Goal: Information Seeking & Learning: Learn about a topic

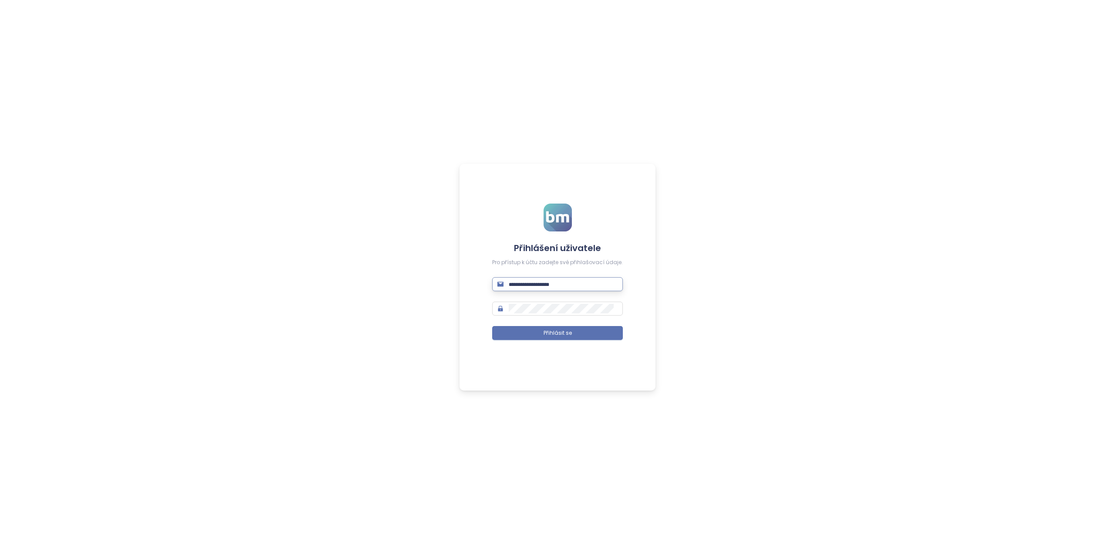
click at [528, 279] on input "text" at bounding box center [563, 284] width 109 height 10
type input "**********"
click at [547, 329] on span "Přihlásit se" at bounding box center [558, 333] width 28 height 8
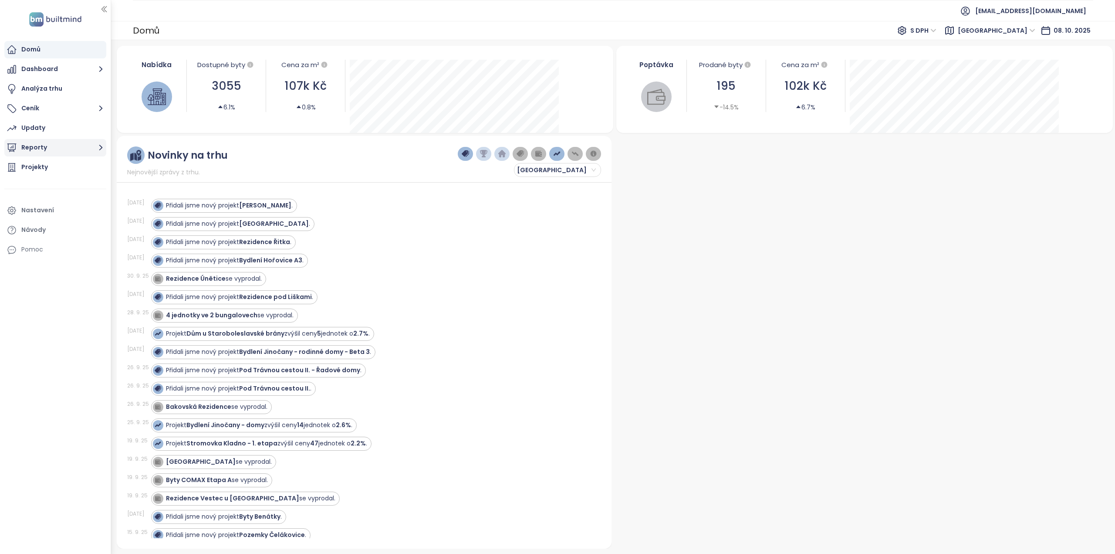
click at [45, 142] on button "Reporty" at bounding box center [55, 147] width 102 height 17
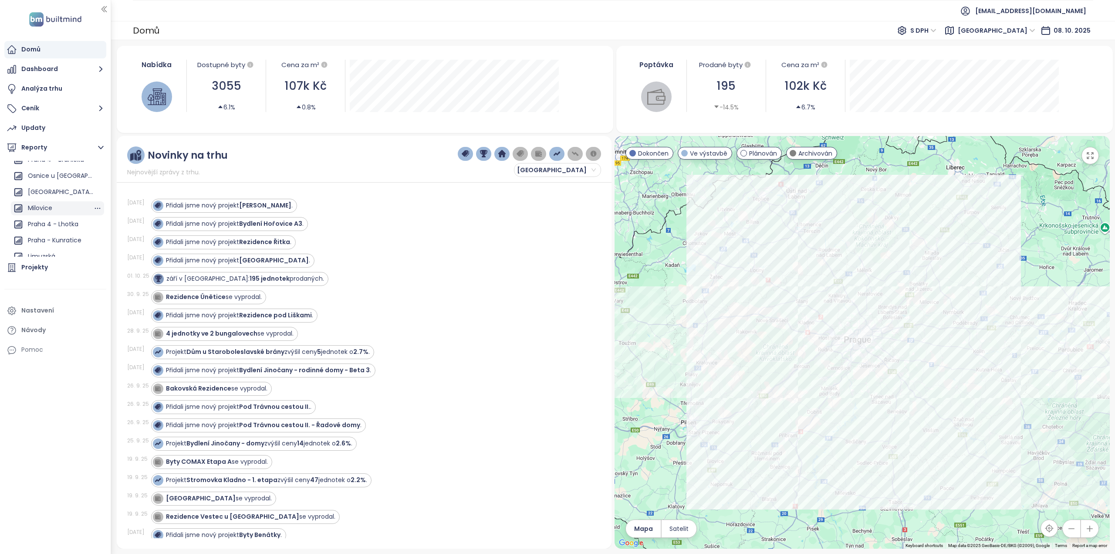
scroll to position [523, 0]
click at [50, 221] on div "Praha 4 - Lhotka" at bounding box center [53, 225] width 51 height 11
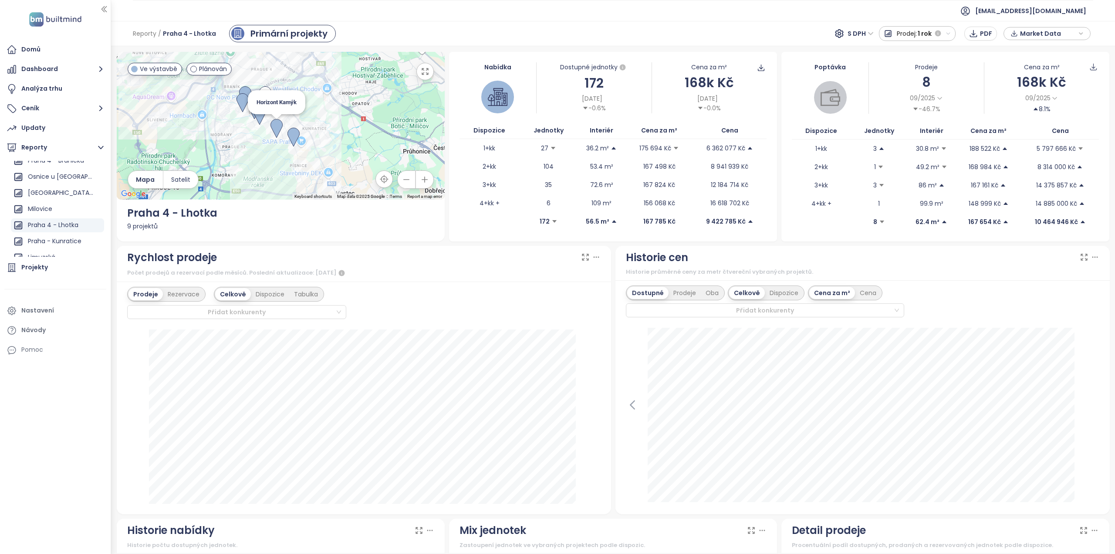
click at [270, 128] on img at bounding box center [276, 128] width 12 height 19
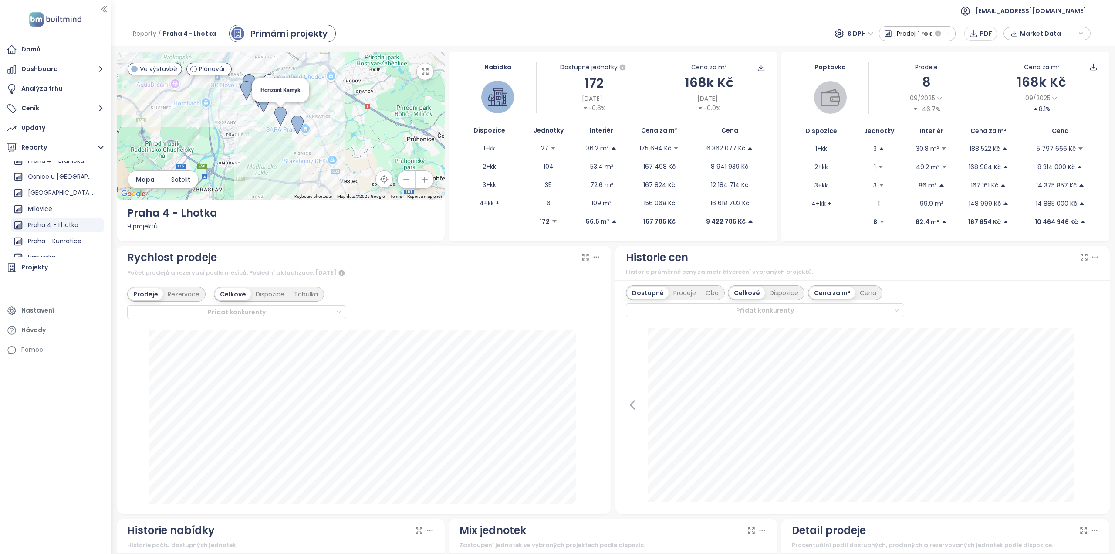
click at [276, 118] on img at bounding box center [280, 116] width 12 height 19
click at [278, 107] on div "To navigate, press the arrow keys." at bounding box center [281, 126] width 328 height 148
click at [421, 73] on icon "button" at bounding box center [425, 71] width 9 height 9
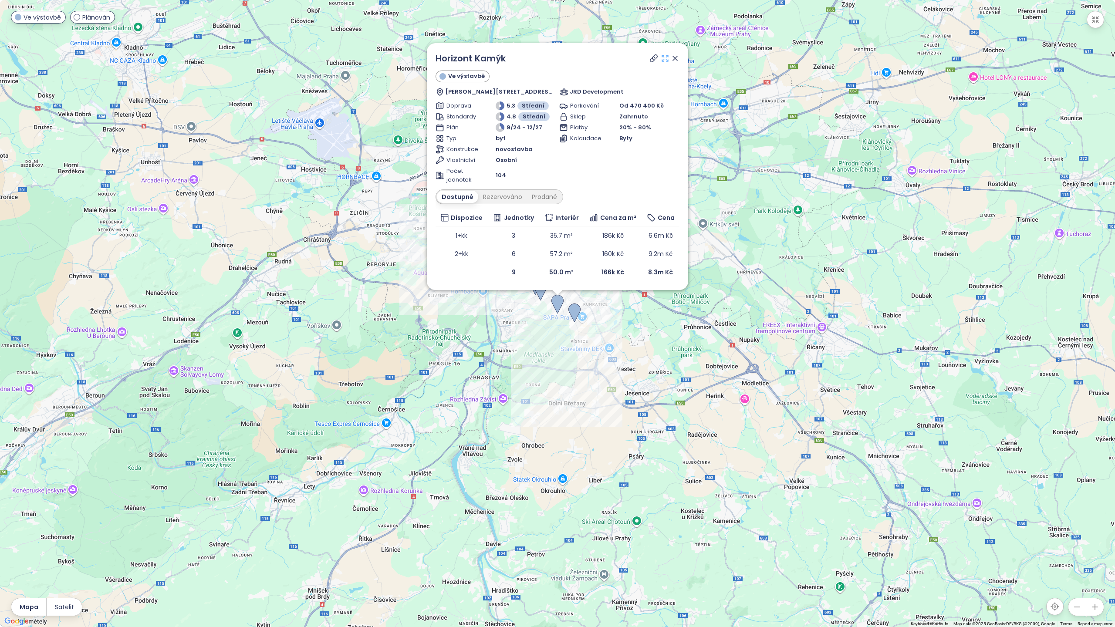
click at [665, 59] on icon at bounding box center [665, 58] width 9 height 9
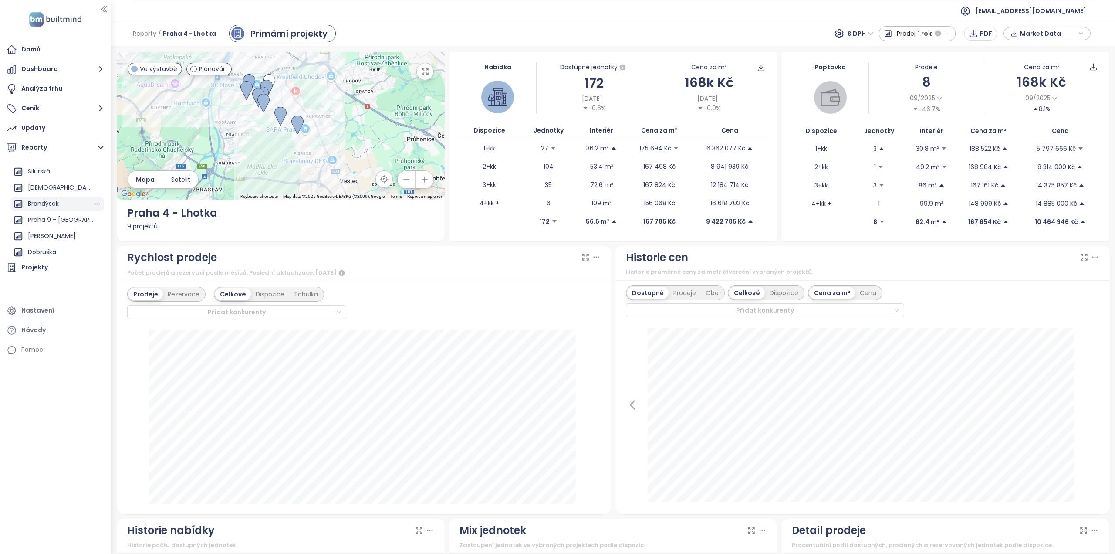
scroll to position [436, 0]
click at [60, 201] on div "Praha 9 - [GEOGRAPHIC_DATA] ([GEOGRAPHIC_DATA])" at bounding box center [60, 199] width 65 height 11
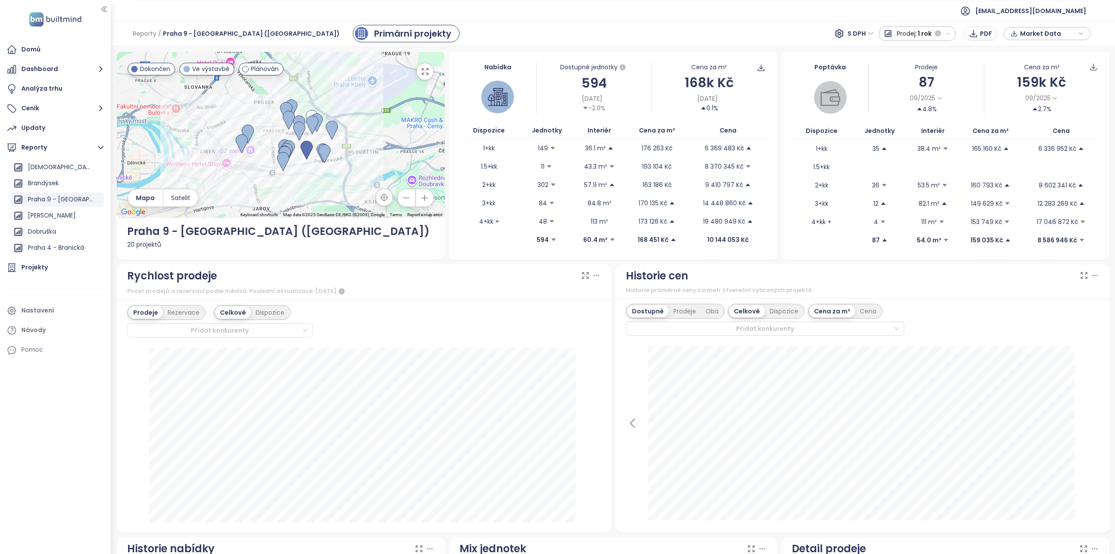
click at [419, 76] on button "button" at bounding box center [424, 71] width 17 height 17
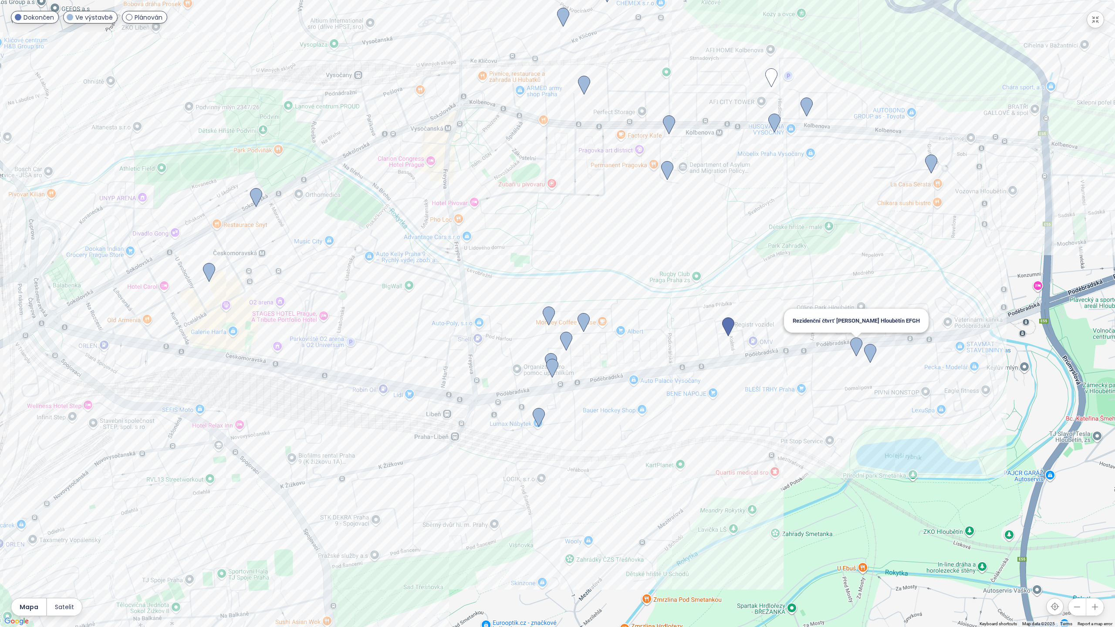
click at [856, 344] on img at bounding box center [856, 347] width 12 height 19
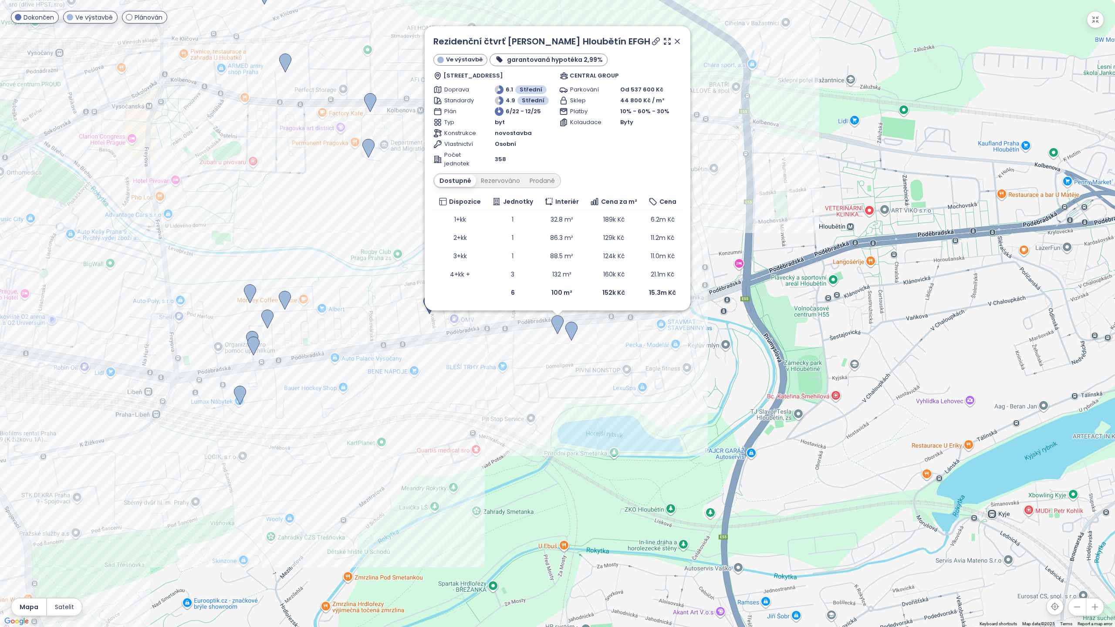
click at [675, 43] on icon at bounding box center [677, 41] width 4 height 4
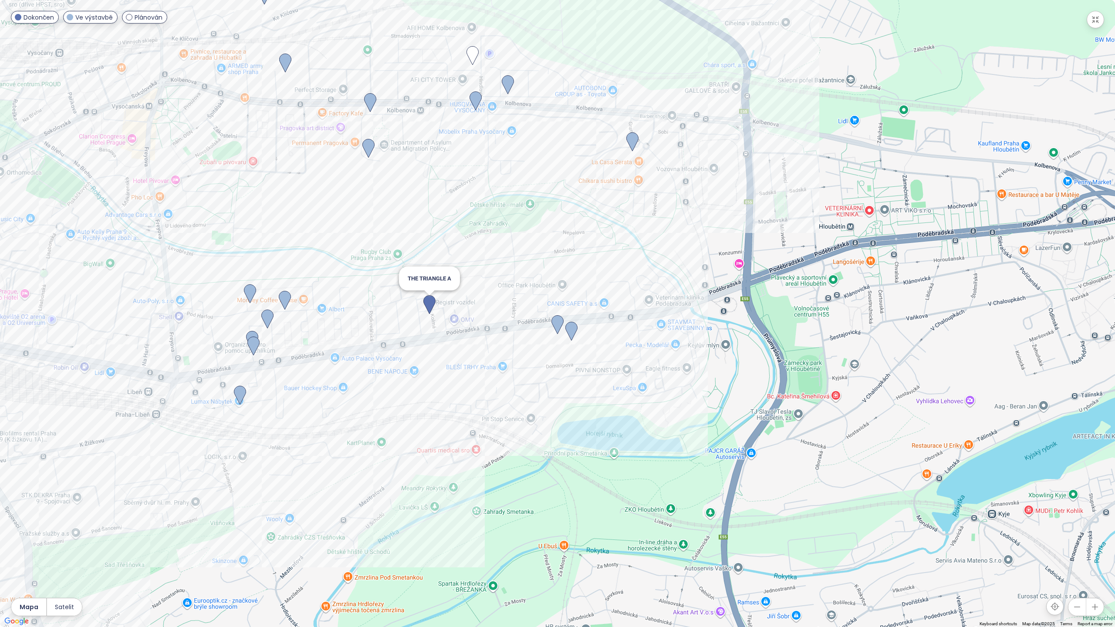
click at [427, 308] on img at bounding box center [429, 304] width 12 height 19
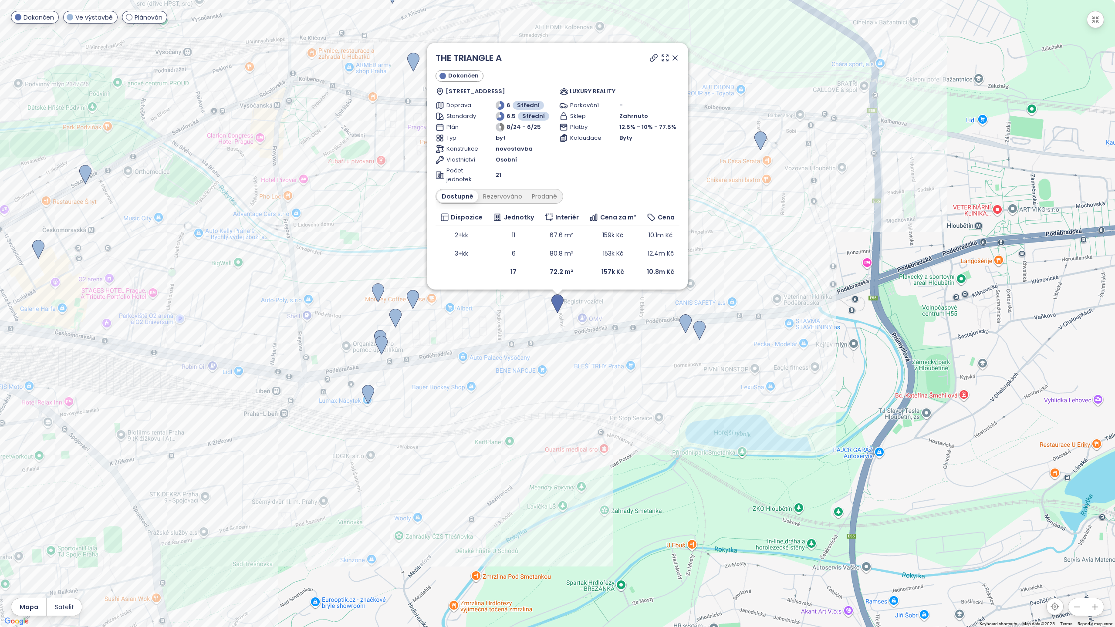
click at [85, 16] on span "Ve výstavbě" at bounding box center [93, 18] width 37 height 10
click at [85, 14] on span "Ve výstavbě" at bounding box center [93, 18] width 37 height 10
click at [49, 19] on span "Dokončen" at bounding box center [39, 18] width 30 height 10
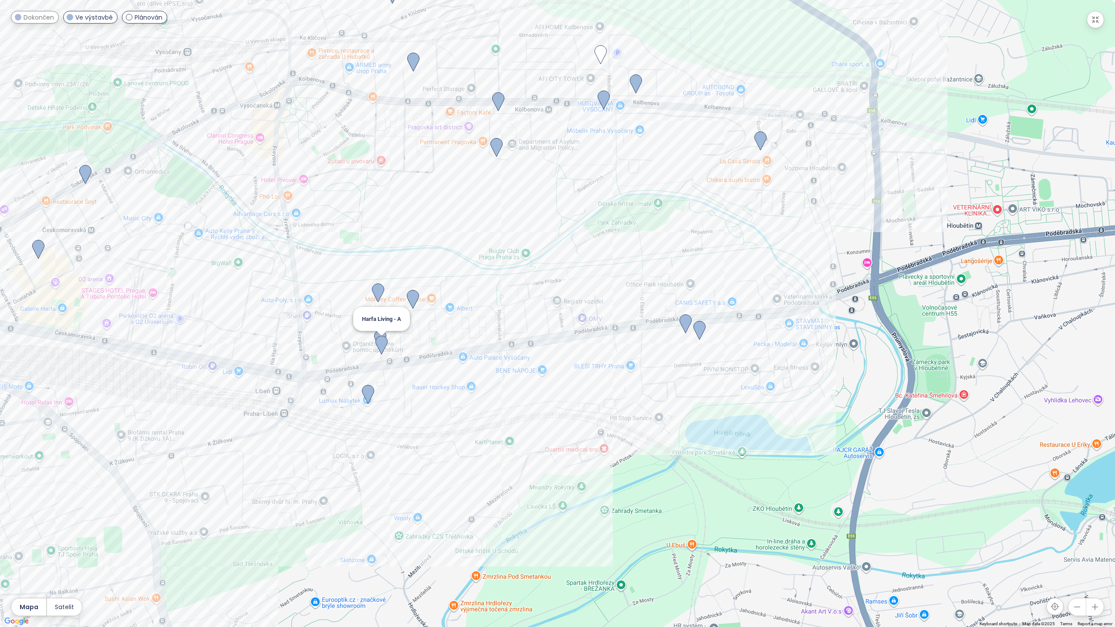
click at [377, 343] on img at bounding box center [381, 345] width 12 height 19
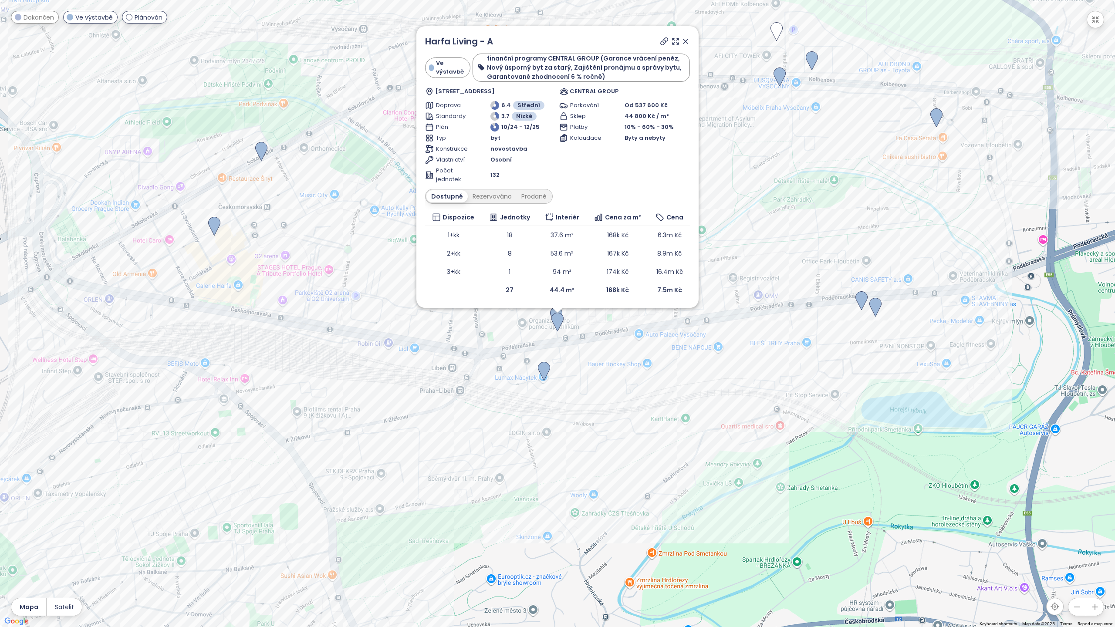
click at [683, 43] on icon at bounding box center [685, 41] width 9 height 9
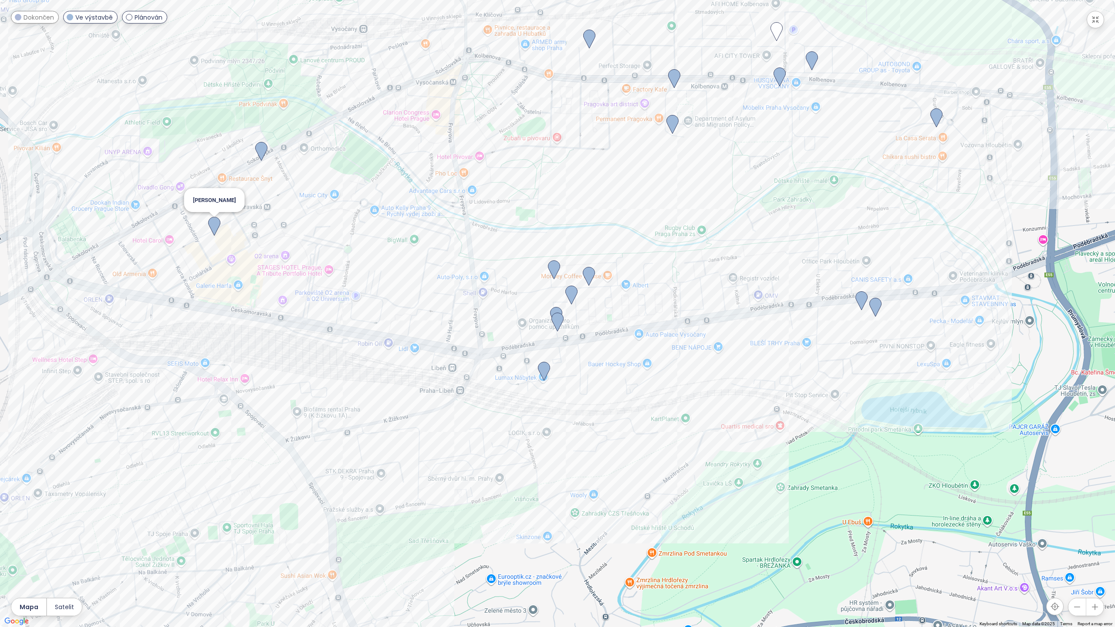
click at [216, 222] on img at bounding box center [214, 226] width 12 height 19
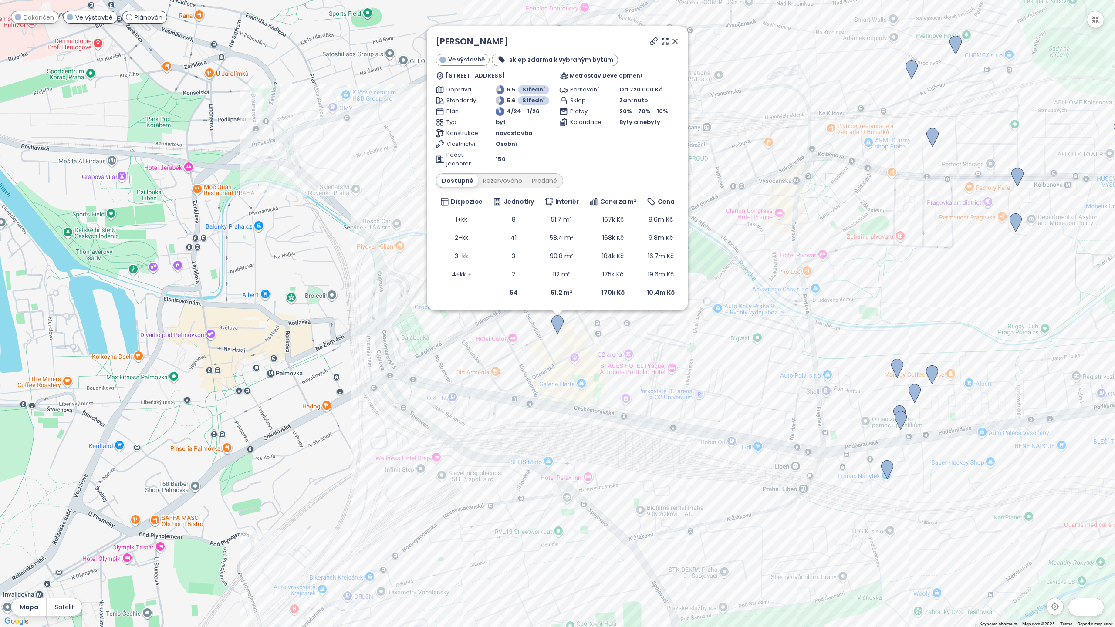
click at [672, 42] on icon at bounding box center [675, 41] width 9 height 9
